Goal: Register for event/course

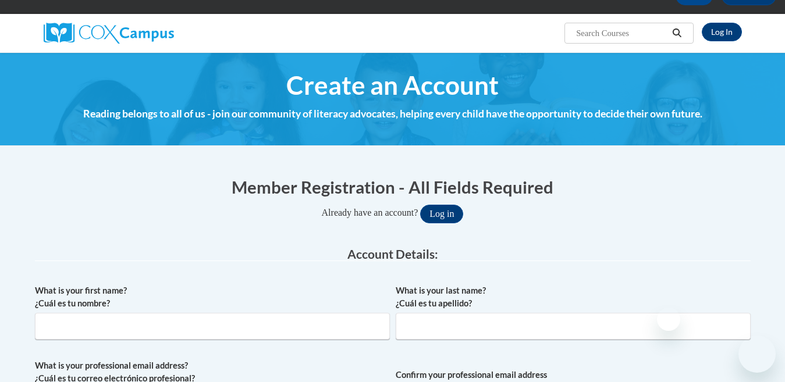
scroll to position [116, 0]
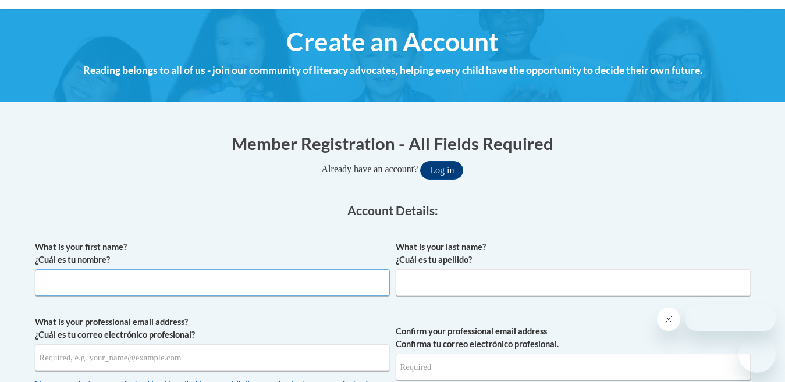
click at [238, 281] on input "What is your first name? ¿Cuál es tu nombre?" at bounding box center [212, 283] width 355 height 27
type input "Lynnzy"
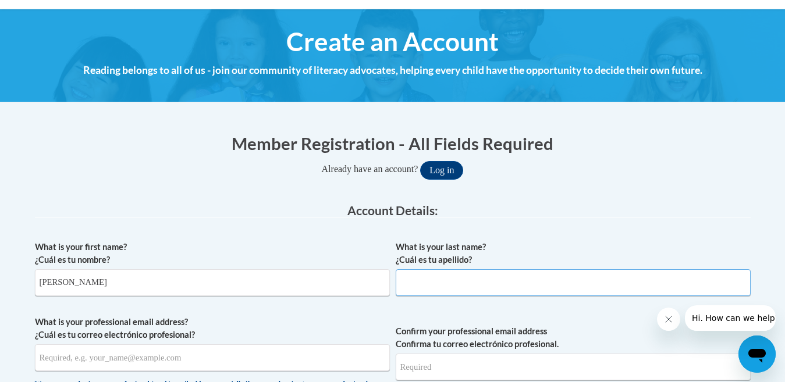
click at [442, 281] on input "What is your last name? ¿Cuál es tu apellido?" at bounding box center [573, 283] width 355 height 27
type input "Allen"
click at [314, 356] on input "What is your professional email address? ¿Cuál es tu correo electrónico profesi…" at bounding box center [212, 358] width 355 height 27
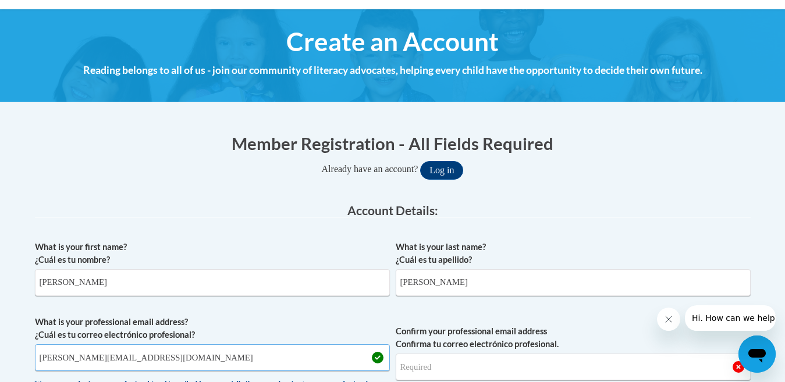
type input "lynnzy.allen@gocommodores.org"
click at [486, 359] on input "Confirm your professional email address Confirma tu correo electrónico profesio…" at bounding box center [573, 367] width 355 height 27
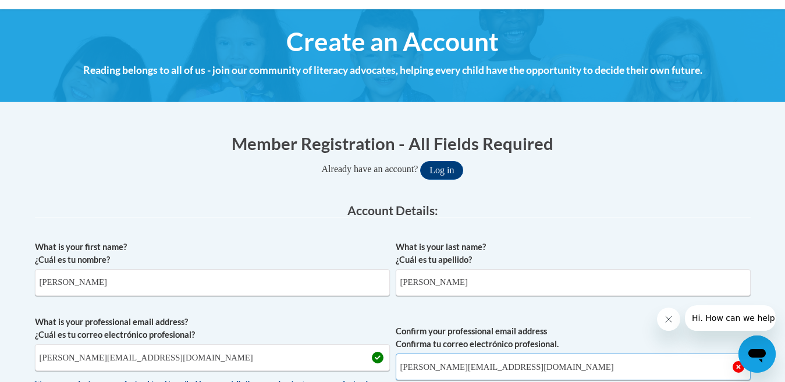
type input "lynnzy.allen@gocommodores.org"
click at [585, 339] on label "Confirm your professional email address Confirma tu correo electrónico profesio…" at bounding box center [573, 338] width 355 height 26
click at [585, 354] on input "lynnzy.allen@gocommodores.org" at bounding box center [573, 367] width 355 height 27
click at [615, 323] on span "Confirm your professional email address Confirma tu correo electrónico profesio…" at bounding box center [573, 370] width 355 height 108
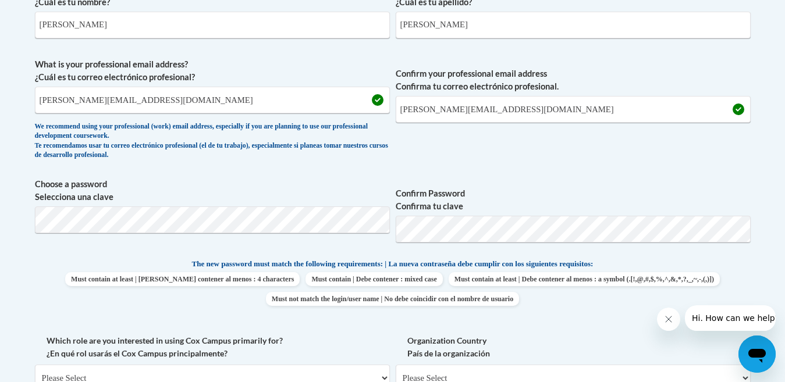
scroll to position [396, 0]
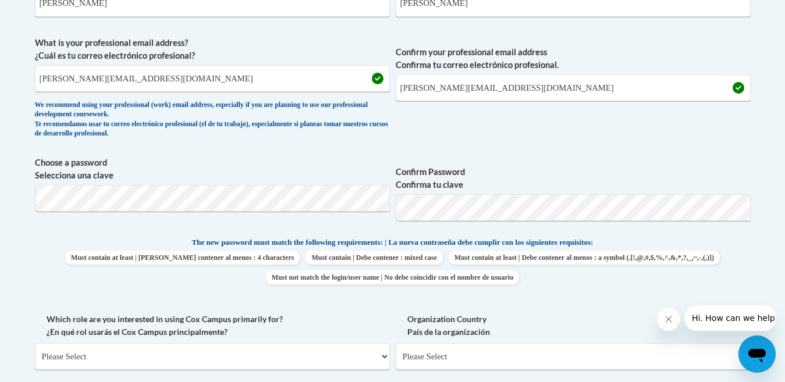
click at [376, 331] on label "Which role are you interested in using Cox Campus primarily for? ¿En qué rol us…" at bounding box center [212, 326] width 355 height 26
click at [376, 343] on select "Please Select College/University | Colegio/Universidad Community/Nonprofit Part…" at bounding box center [212, 356] width 355 height 27
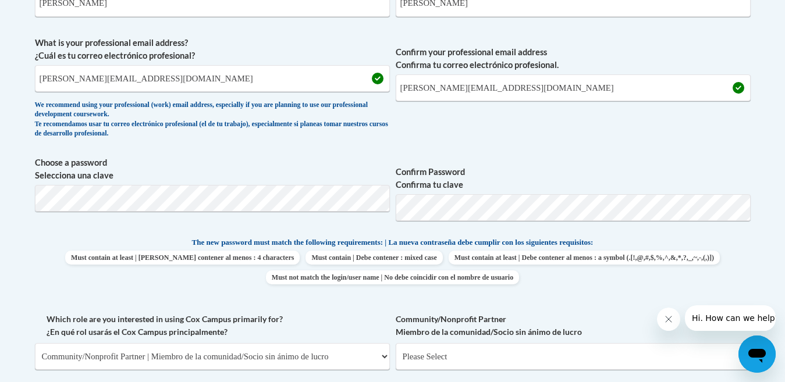
click at [370, 316] on label "Which role are you interested in using Cox Campus primarily for? ¿En qué rol us…" at bounding box center [212, 326] width 355 height 26
click at [370, 343] on select "Please Select College/University | Colegio/Universidad Community/Nonprofit Part…" at bounding box center [212, 356] width 355 height 27
click at [370, 315] on label "Which role are you interested in using Cox Campus primarily for? ¿En qué rol us…" at bounding box center [212, 326] width 355 height 26
click at [370, 343] on select "Please Select College/University | Colegio/Universidad Community/Nonprofit Part…" at bounding box center [212, 356] width 355 height 27
select select "fbf2d438-af2f-41f8-98f1-81c410e29de3"
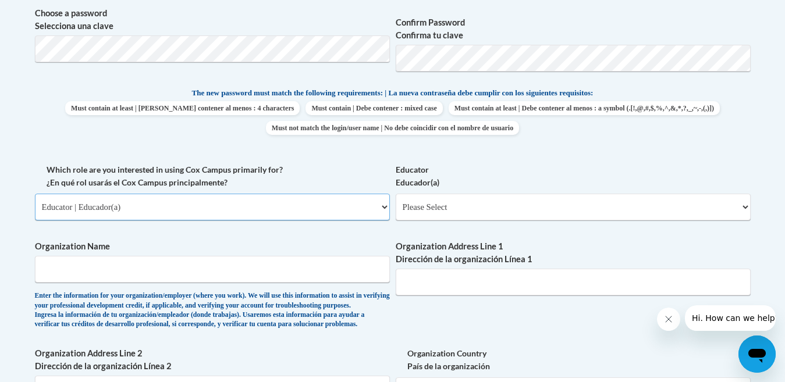
scroll to position [559, 0]
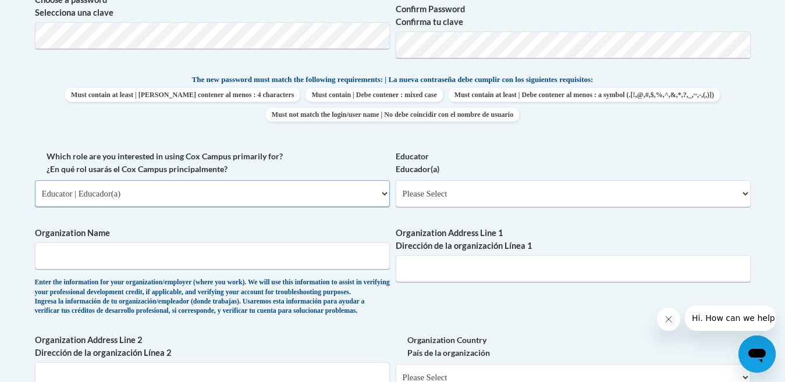
click at [382, 190] on select "Please Select College/University | Colegio/Universidad Community/Nonprofit Part…" at bounding box center [212, 193] width 355 height 27
click at [35, 180] on select "Please Select College/University | Colegio/Universidad Community/Nonprofit Part…" at bounding box center [212, 193] width 355 height 27
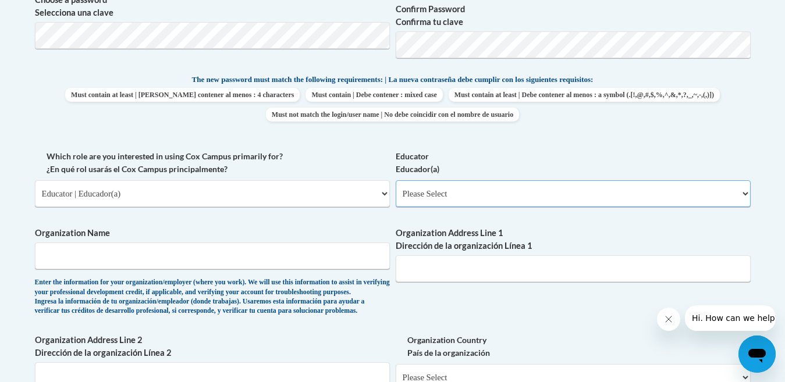
click at [748, 197] on select "Please Select Early Learning/Daycare Teacher/Family Home Care Provider | Maestr…" at bounding box center [573, 193] width 355 height 27
select select "8e40623d-54d0-45cd-9f92-5df65cd3f8cf"
click at [396, 180] on select "Please Select Early Learning/Daycare Teacher/Family Home Care Provider | Maestr…" at bounding box center [573, 193] width 355 height 27
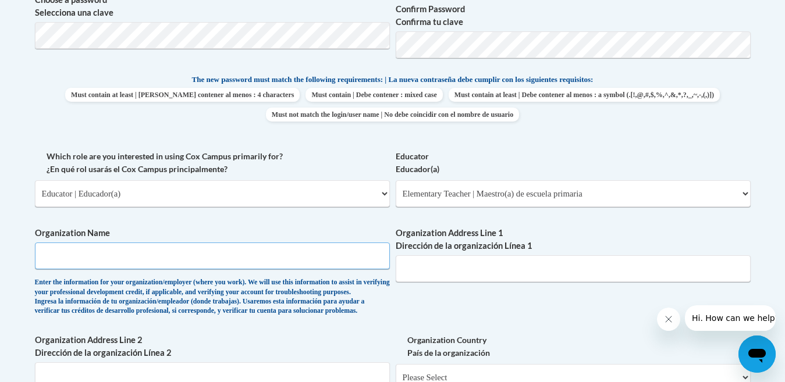
click at [326, 258] on input "Organization Name" at bounding box center [212, 256] width 355 height 27
type input "Lafayette Elementary School"
click at [493, 271] on input "Organization Address Line 1 Dirección de la organización Línea 1" at bounding box center [573, 269] width 355 height 27
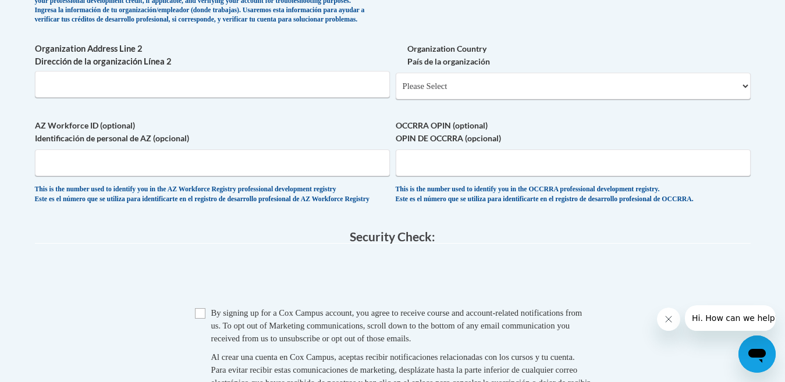
scroll to position [862, 0]
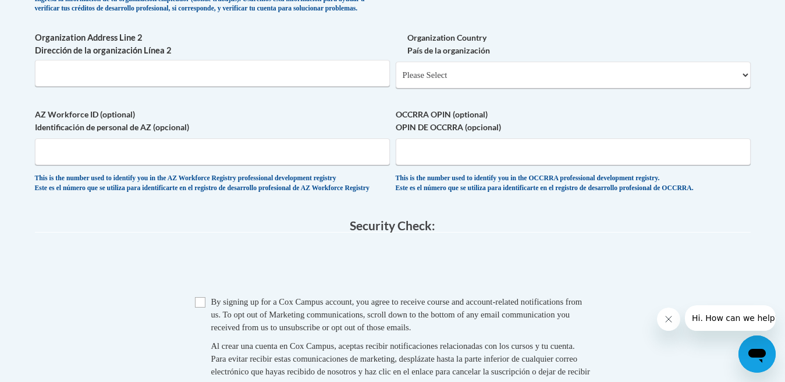
type input "71 FD Buddy East Pkwy Oxford, Ms 38655"
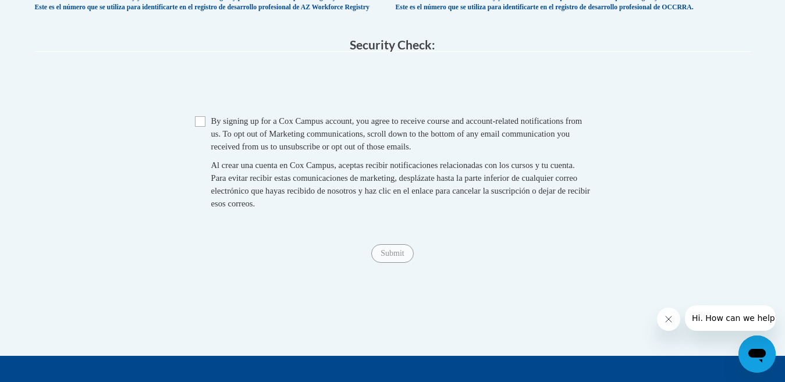
scroll to position [1048, 0]
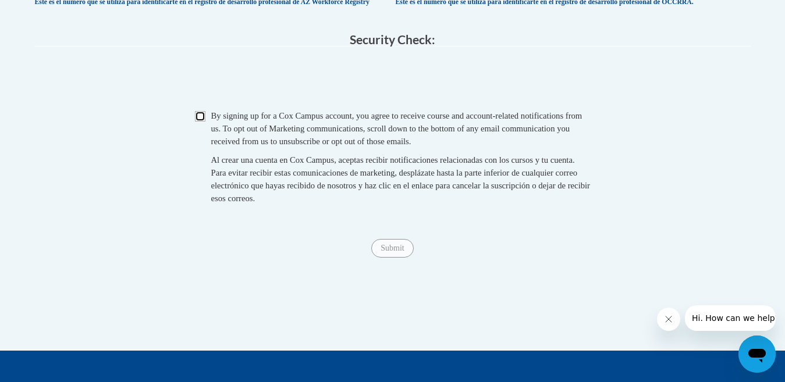
click at [204, 122] on input "Checkbox" at bounding box center [200, 116] width 10 height 10
checkbox input "true"
click at [387, 258] on input "Submit" at bounding box center [392, 248] width 42 height 19
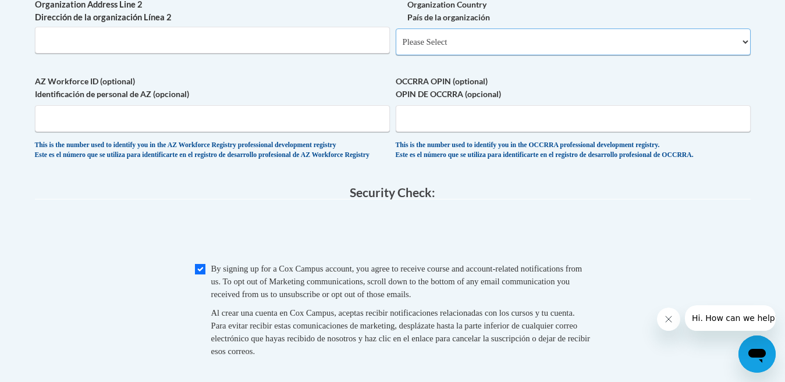
scroll to position [872, 0]
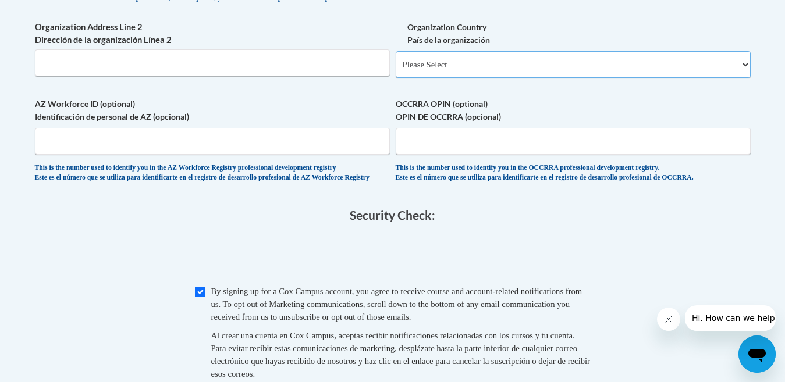
click at [743, 78] on select "Please Select United States | Estados Unidos Outside of the United States | Fue…" at bounding box center [573, 64] width 355 height 27
select select "ad49bcad-a171-4b2e-b99c-48b446064914"
click at [396, 70] on select "Please Select United States | Estados Unidos Outside of the United States | Fue…" at bounding box center [573, 64] width 355 height 27
select select
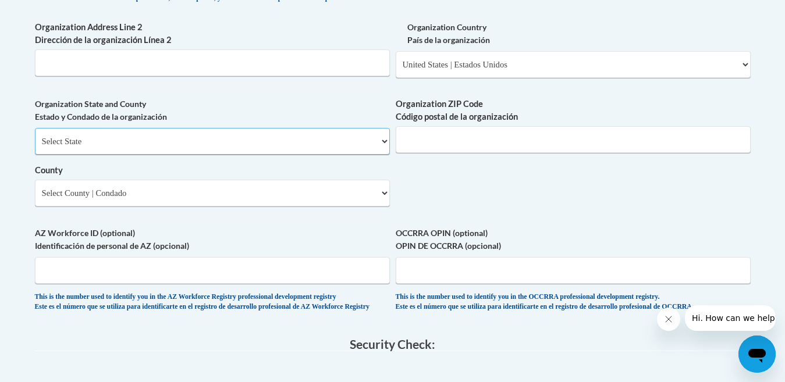
click at [344, 155] on select "Select State Alabama Alaska Arizona Arkansas California Colorado Connecticut De…" at bounding box center [212, 141] width 355 height 27
select select "Mississippi"
click at [35, 147] on select "Select State Alabama Alaska Arizona Arkansas California Colorado Connecticut De…" at bounding box center [212, 141] width 355 height 27
click at [451, 151] on input "Organization ZIP Code Código postal de la organización" at bounding box center [573, 139] width 355 height 27
type input "38655"
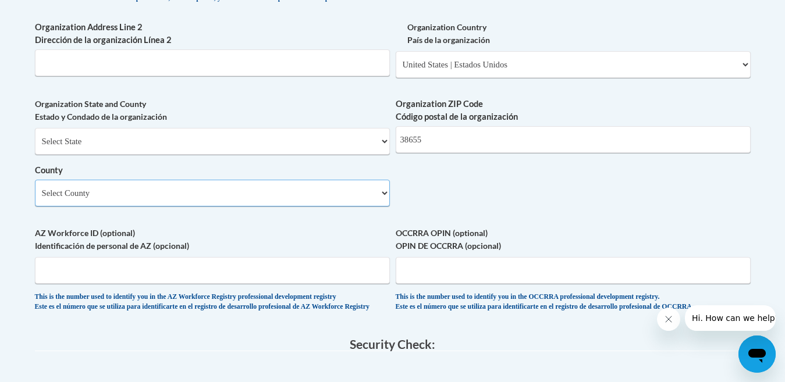
click at [385, 207] on select "Select County Adams Alcorn Amite Attala Benton Bolivar Calhoun Carroll Chickasa…" at bounding box center [212, 193] width 355 height 27
select select "Lafayette"
click at [35, 199] on select "Select County Adams Alcorn Amite Attala Benton Bolivar Calhoun Carroll Chickasa…" at bounding box center [212, 193] width 355 height 27
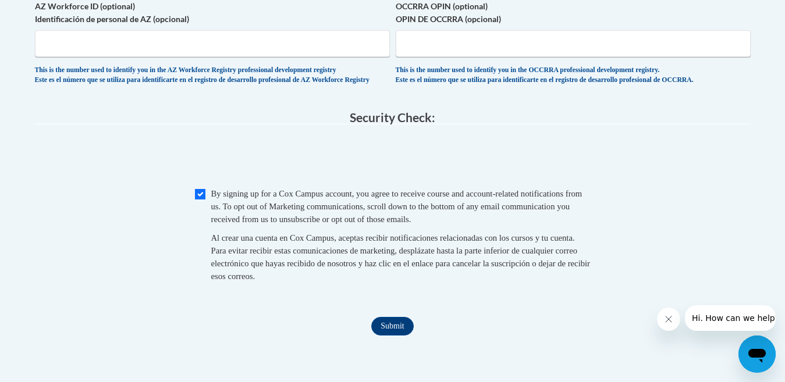
click at [572, 182] on span "0cAFcWeA6hm9QaAjSqoZ4oqLVc-MnPO6LuEfyBE7fsgGI5pyh0Su-OM681NouDA3E36Ke6bhBD9pKIe…" at bounding box center [393, 158] width 716 height 45
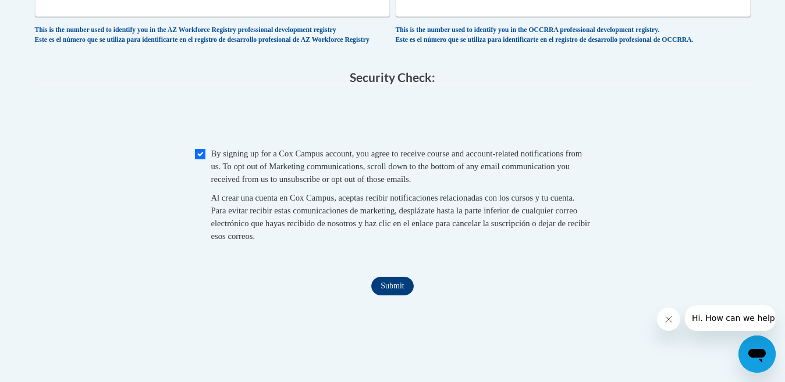
scroll to position [1146, 0]
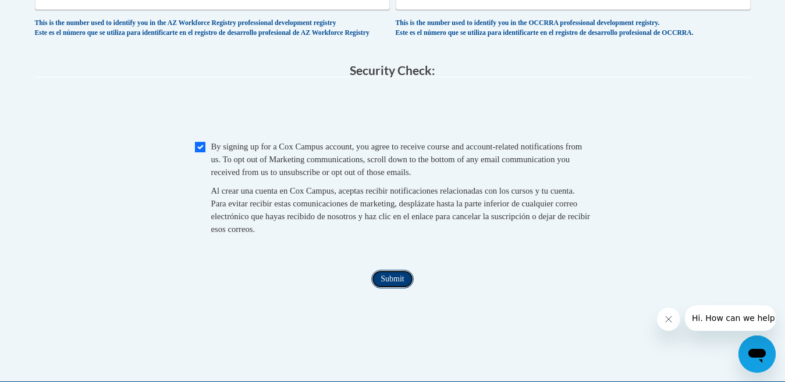
click at [387, 289] on input "Submit" at bounding box center [392, 279] width 42 height 19
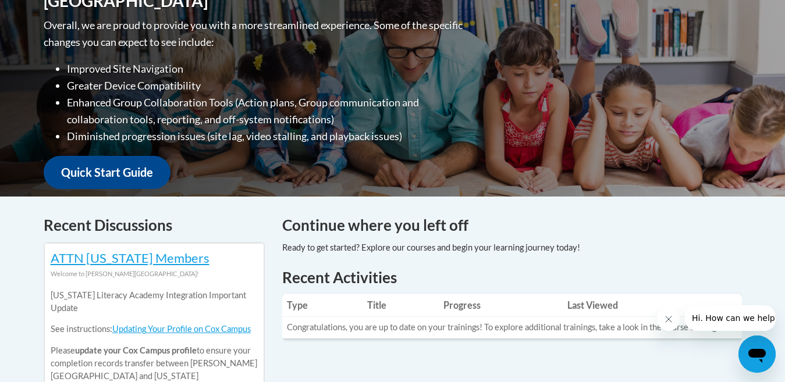
scroll to position [322, 0]
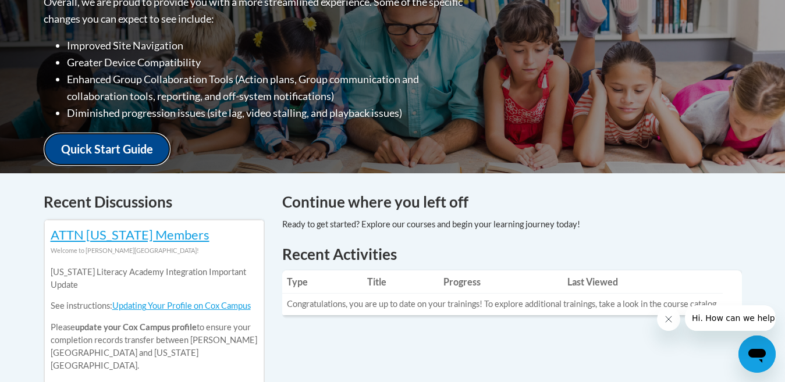
click at [90, 141] on link "Quick Start Guide" at bounding box center [107, 149] width 127 height 33
click at [306, 38] on li "Improved Site Navigation" at bounding box center [266, 45] width 399 height 17
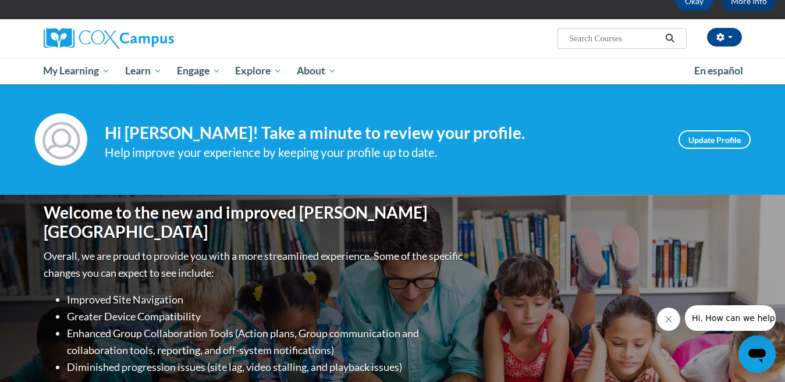
scroll to position [66, 0]
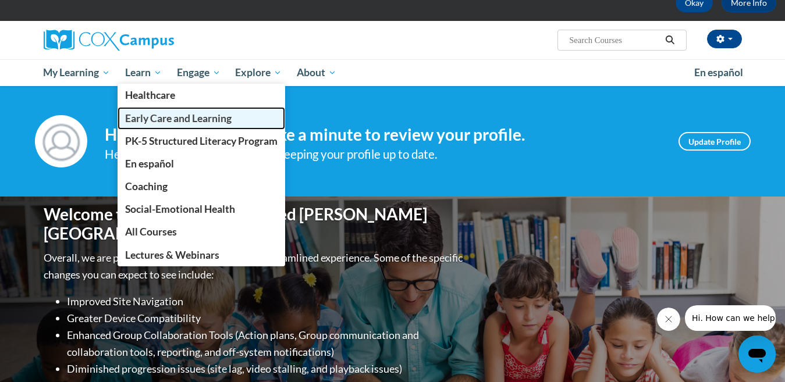
click at [150, 118] on span "Early Care and Learning" at bounding box center [178, 118] width 107 height 12
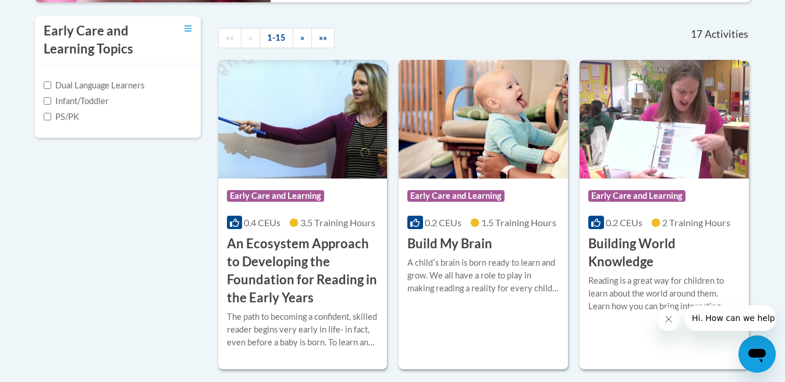
scroll to position [419, 0]
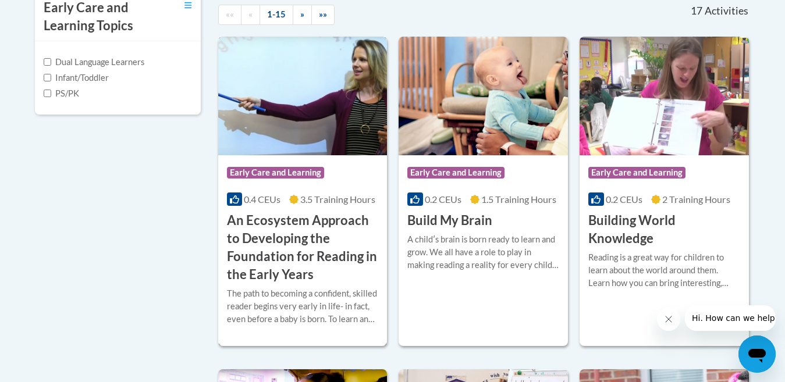
click at [292, 142] on img at bounding box center [302, 96] width 169 height 119
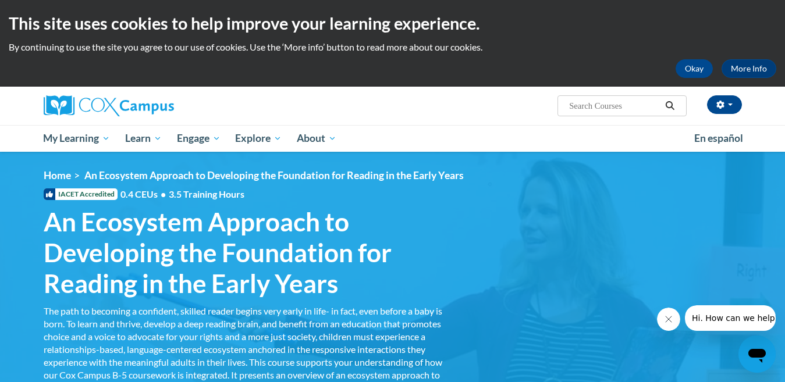
click at [466, 111] on div "Lynnzy Allen (Central Daylight Time GMT-0500 ) My Profile Inbox My Transcripts …" at bounding box center [512, 102] width 477 height 30
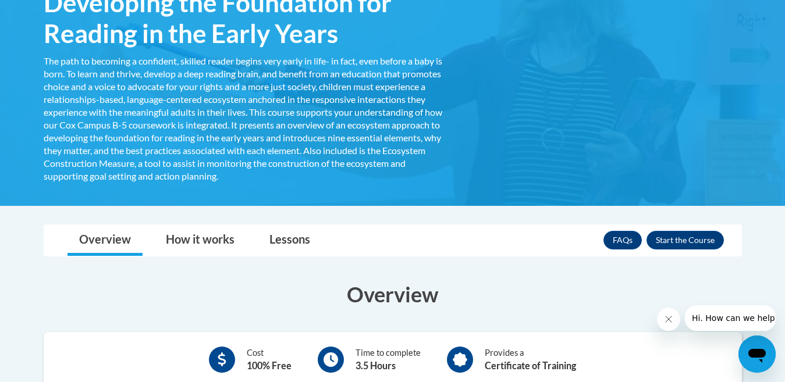
scroll to position [248, 0]
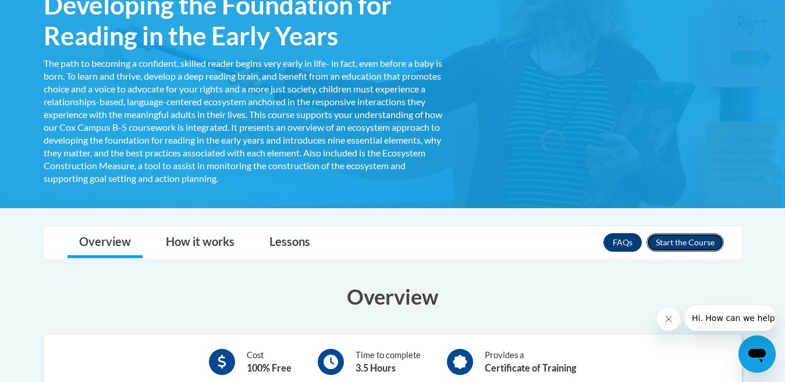
click at [675, 239] on button "Enroll" at bounding box center [685, 242] width 77 height 19
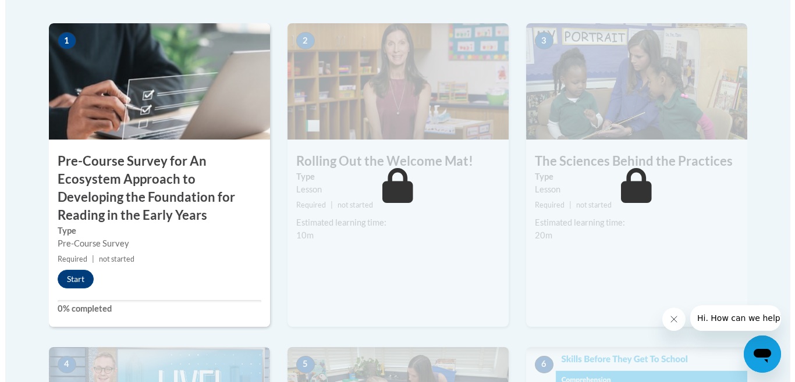
scroll to position [396, 0]
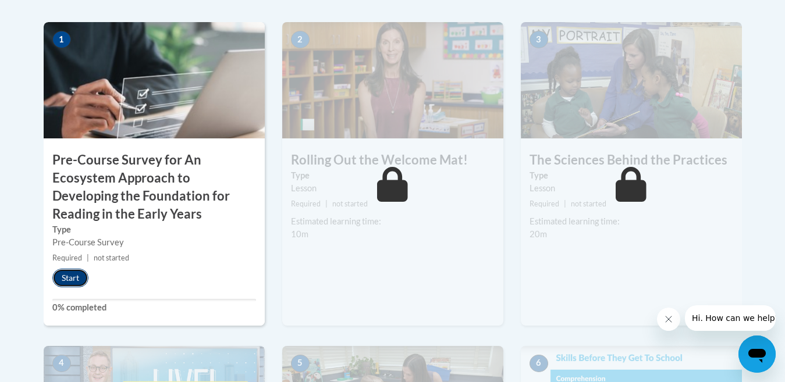
click at [72, 274] on button "Start" at bounding box center [70, 278] width 36 height 19
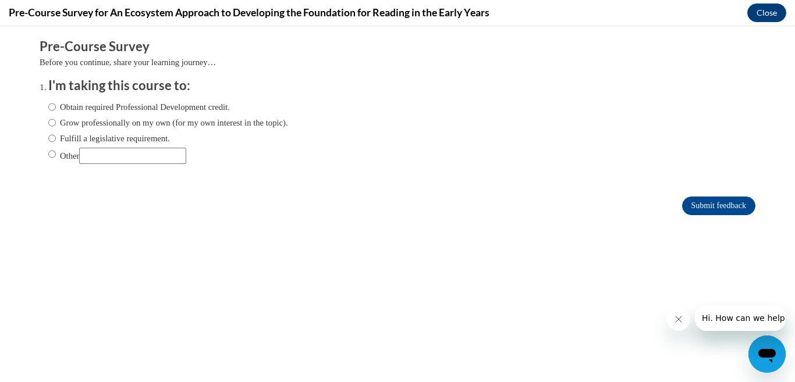
scroll to position [0, 0]
click at [48, 109] on input "Obtain required Professional Development credit." at bounding box center [52, 107] width 8 height 13
radio input "true"
click at [710, 204] on input "Submit feedback" at bounding box center [718, 206] width 73 height 19
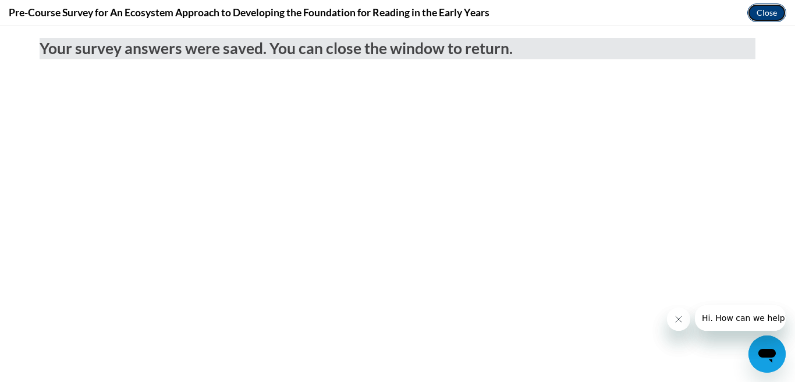
click at [771, 13] on button "Close" at bounding box center [767, 12] width 39 height 19
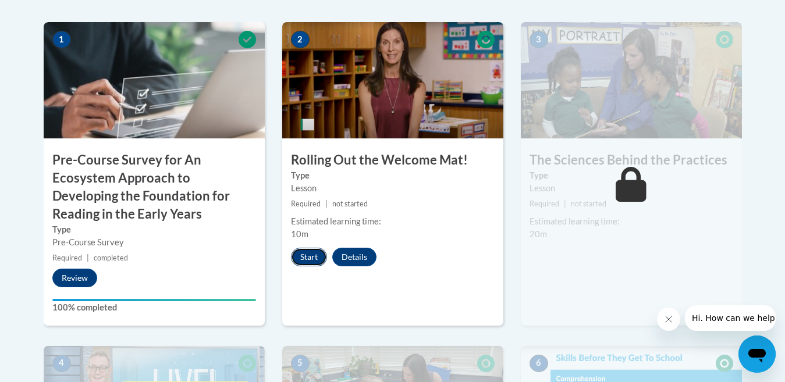
click at [315, 257] on button "Start" at bounding box center [309, 257] width 36 height 19
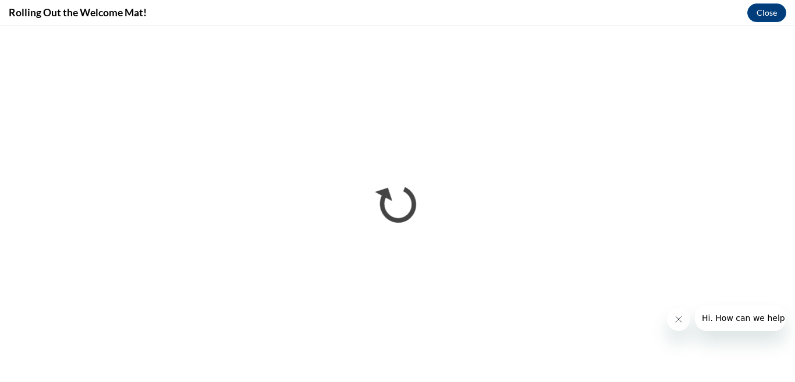
click at [621, 15] on div "Rolling Out the Welcome Mat! Close" at bounding box center [397, 13] width 795 height 26
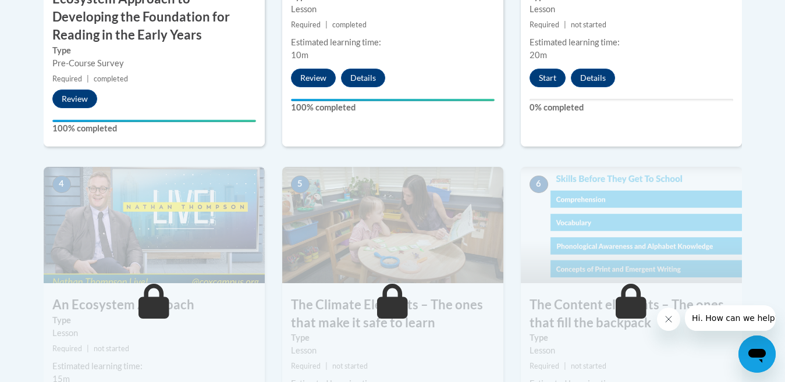
scroll to position [552, 0]
